Goal: Task Accomplishment & Management: Use online tool/utility

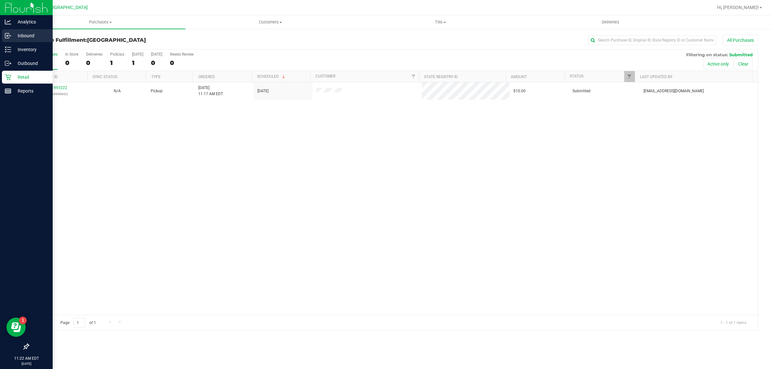
click at [26, 34] on p "Inbound" at bounding box center [30, 36] width 39 height 8
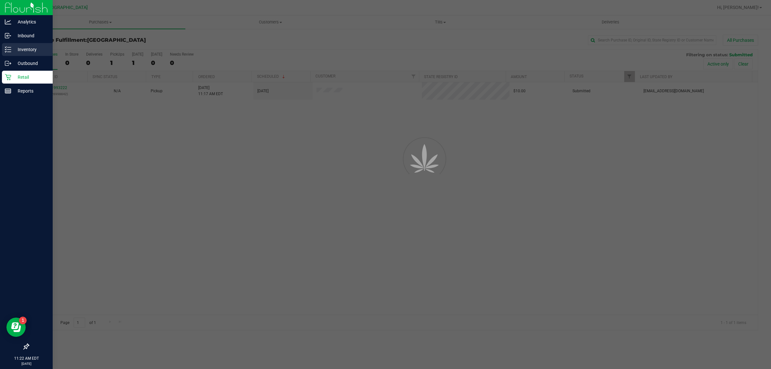
click at [27, 44] on div "Inventory" at bounding box center [27, 49] width 51 height 13
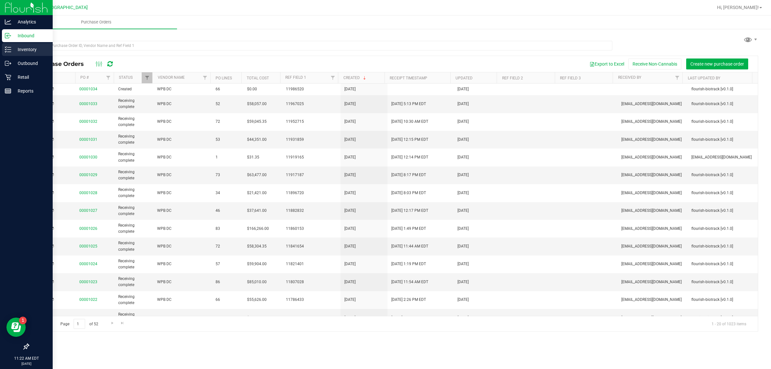
click at [28, 50] on p "Inventory" at bounding box center [30, 50] width 39 height 8
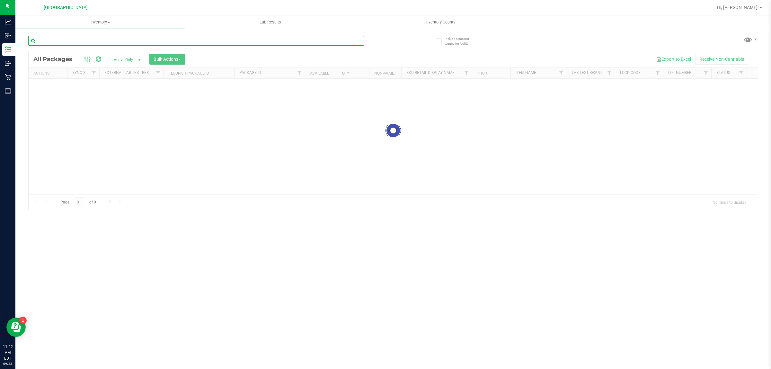
click at [69, 43] on input "text" at bounding box center [196, 41] width 336 height 10
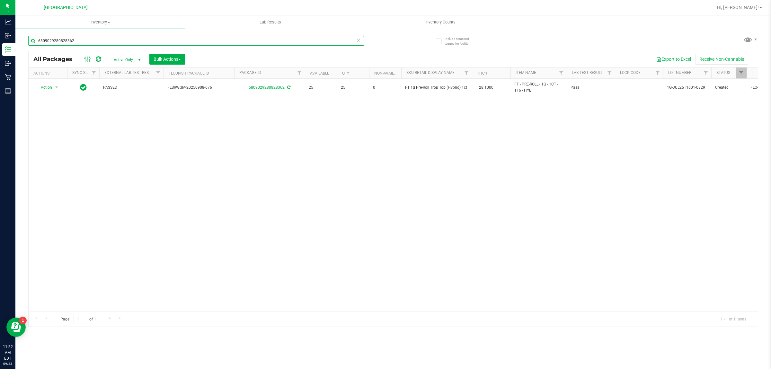
type input "6809029280828362"
